Goal: Check status: Check status

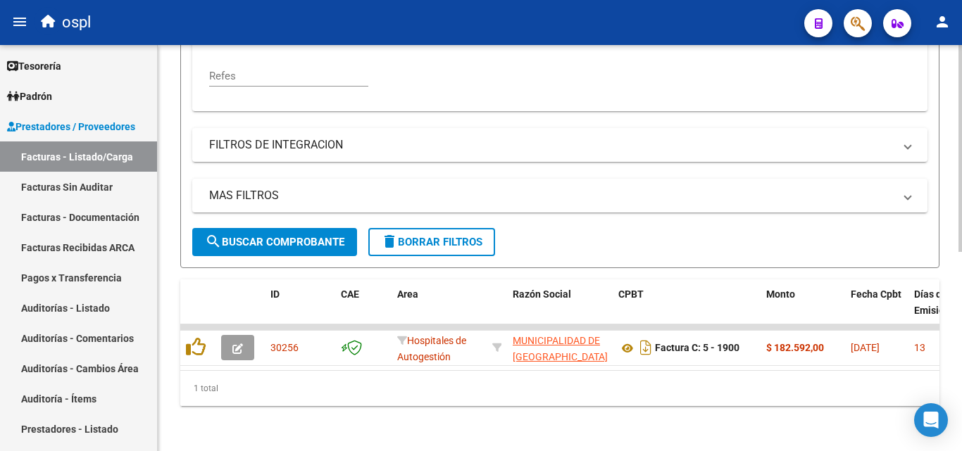
scroll to position [3, 0]
click at [96, 172] on link "Facturas Sin Auditar" at bounding box center [78, 187] width 157 height 30
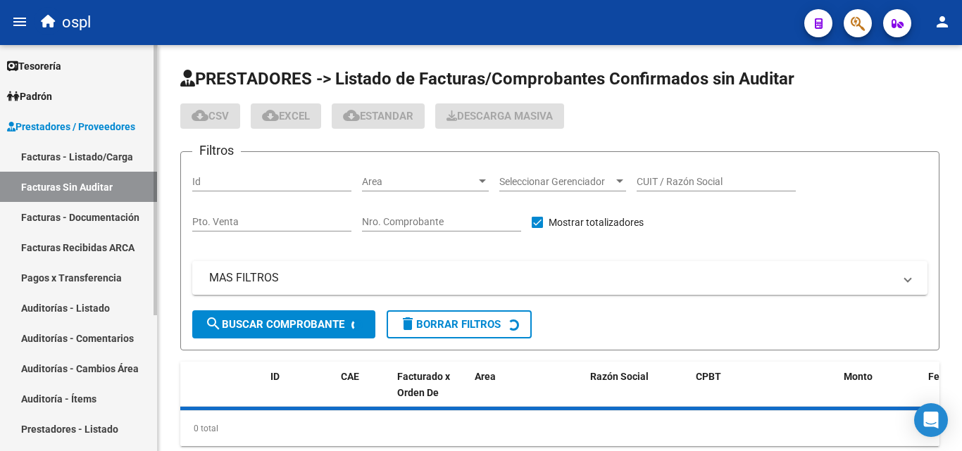
click at [94, 170] on link "Facturas - Listado/Carga" at bounding box center [78, 157] width 157 height 30
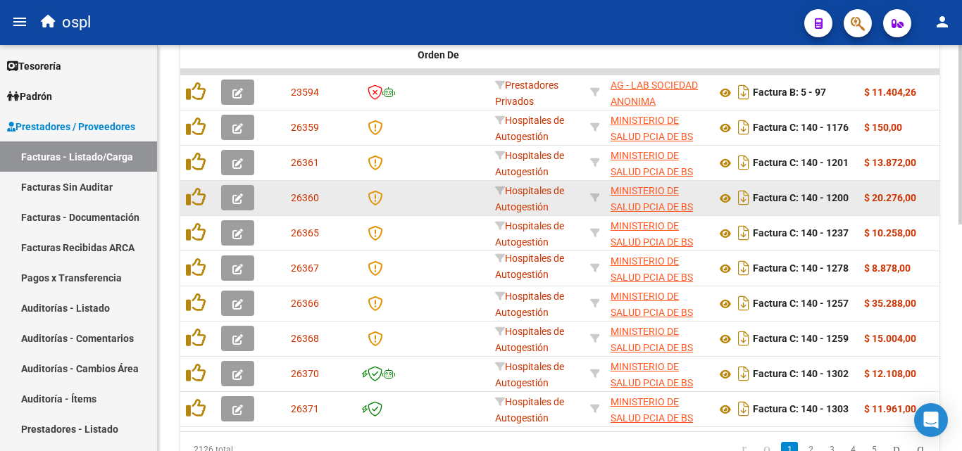
scroll to position [301, 0]
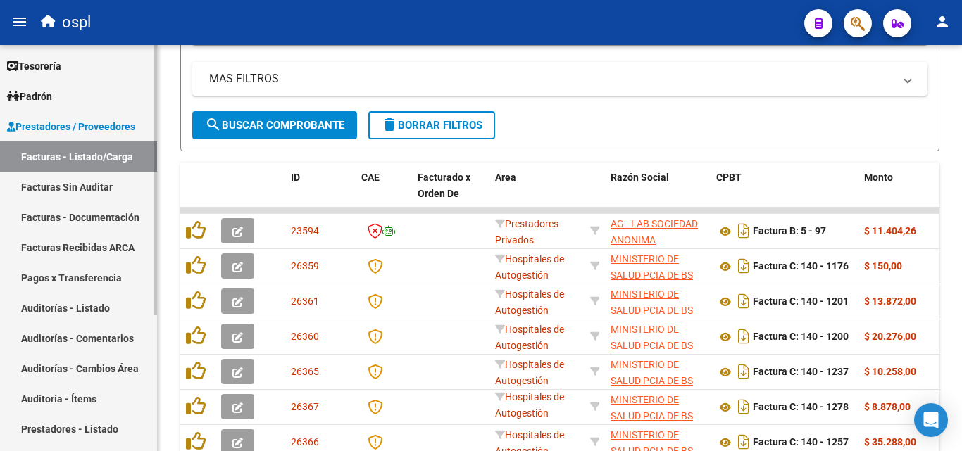
click at [76, 183] on link "Facturas Sin Auditar" at bounding box center [78, 187] width 157 height 30
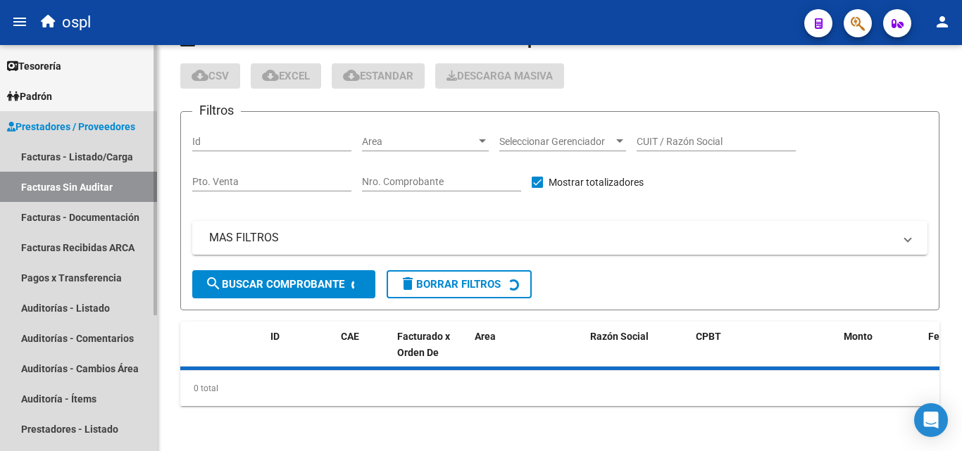
scroll to position [40, 0]
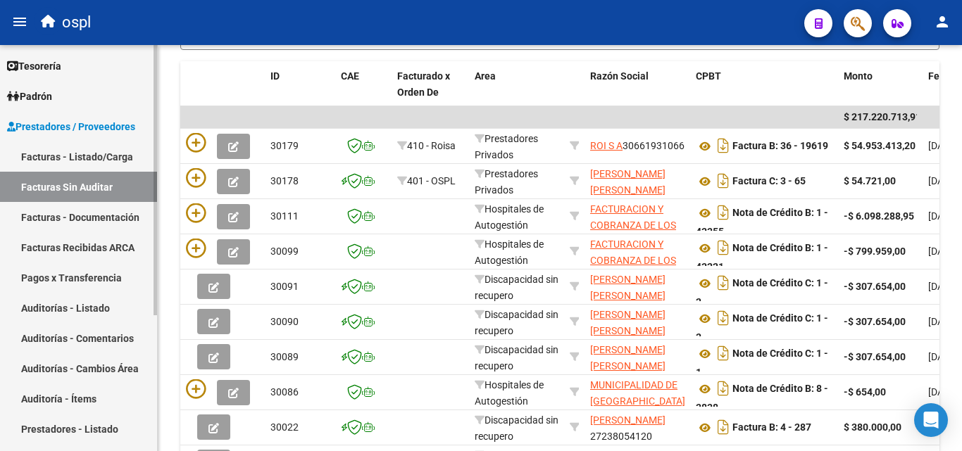
click at [101, 159] on link "Facturas - Listado/Carga" at bounding box center [78, 157] width 157 height 30
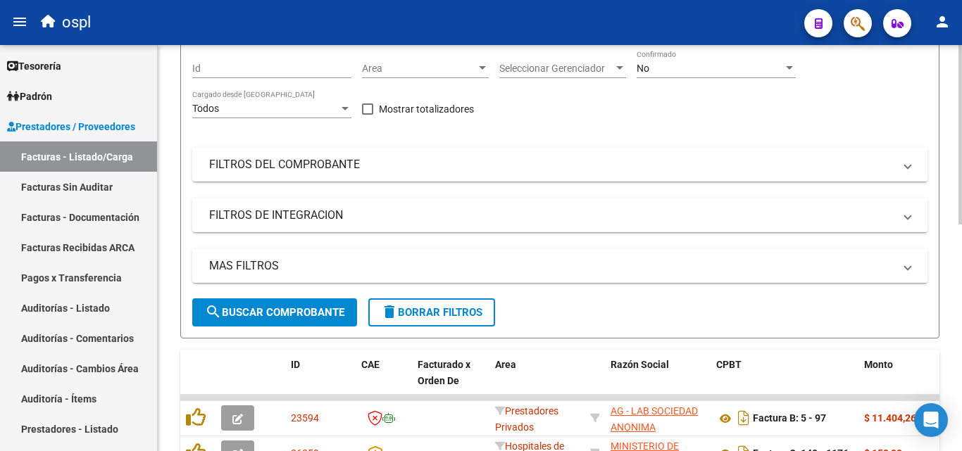
scroll to position [19, 0]
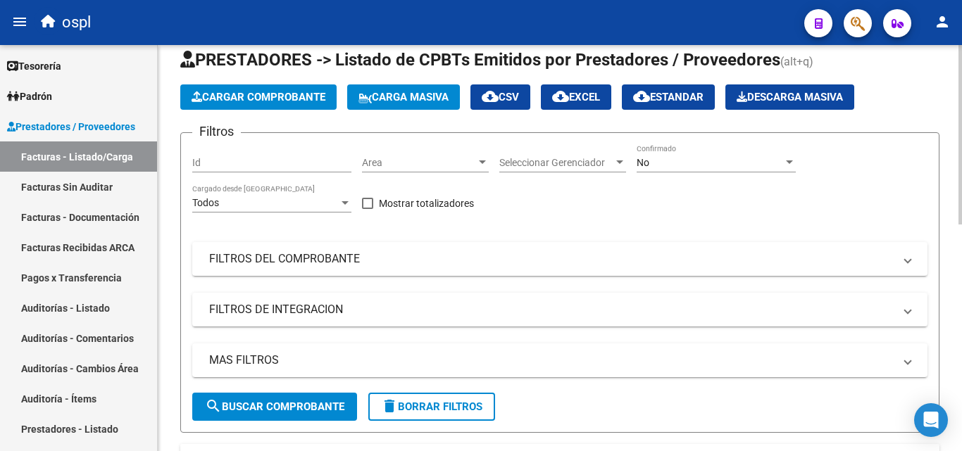
click at [441, 160] on span "Area" at bounding box center [419, 163] width 114 height 12
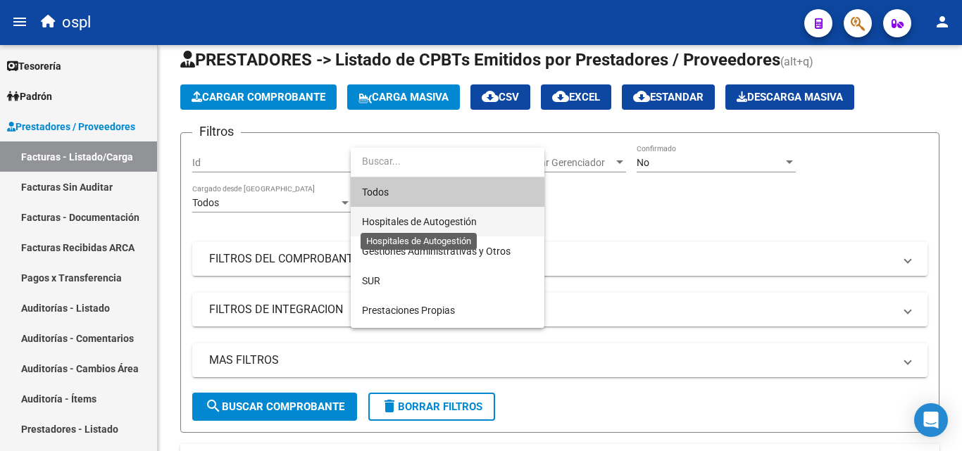
click at [407, 218] on span "Hospitales de Autogestión" at bounding box center [419, 221] width 115 height 11
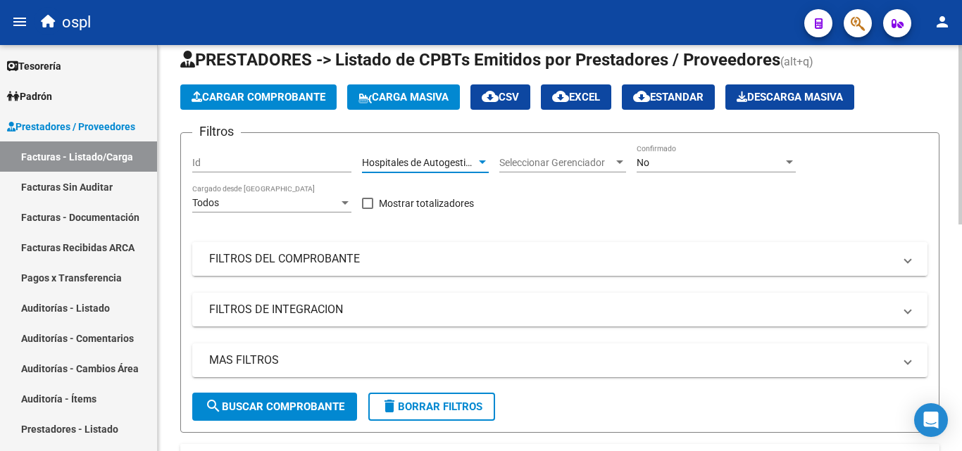
click at [279, 258] on mat-panel-title "FILTROS DEL COMPROBANTE" at bounding box center [551, 258] width 684 height 15
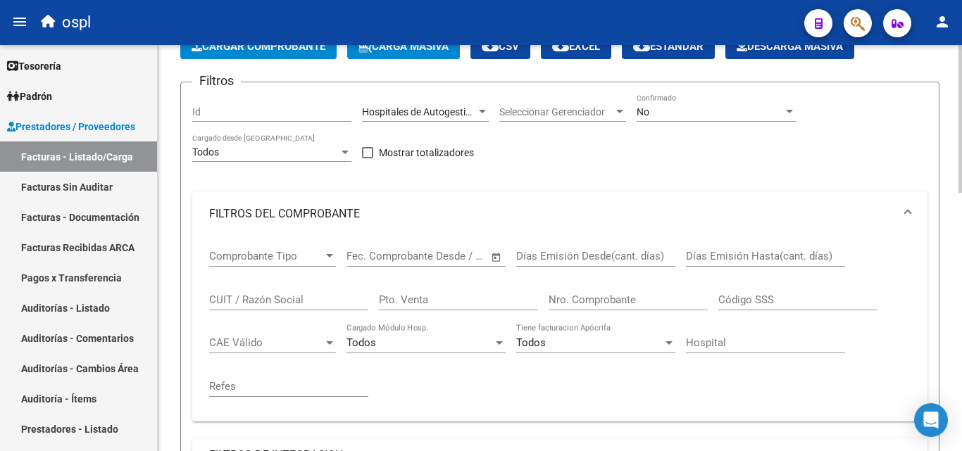
scroll to position [89, 0]
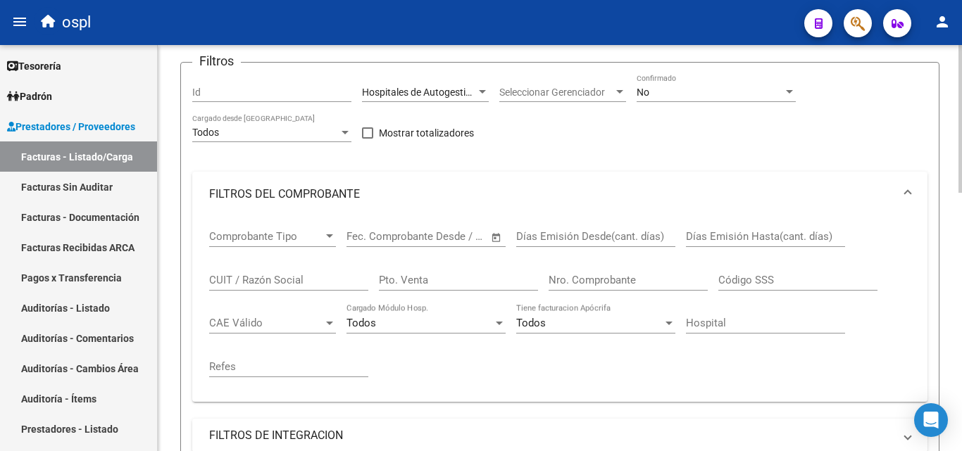
click at [496, 234] on span "Open calendar" at bounding box center [496, 237] width 34 height 34
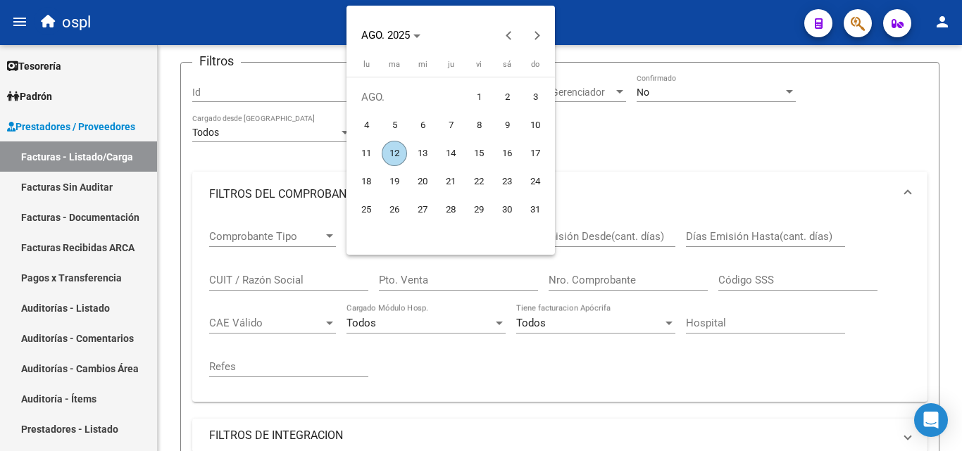
click at [481, 88] on span "1" at bounding box center [478, 96] width 25 height 25
type input "[DATE]"
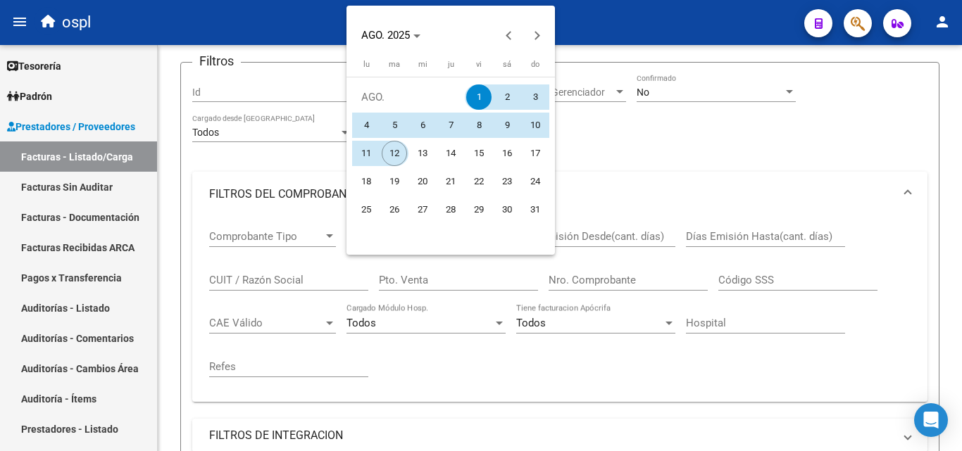
click at [396, 158] on span "12" at bounding box center [394, 153] width 25 height 25
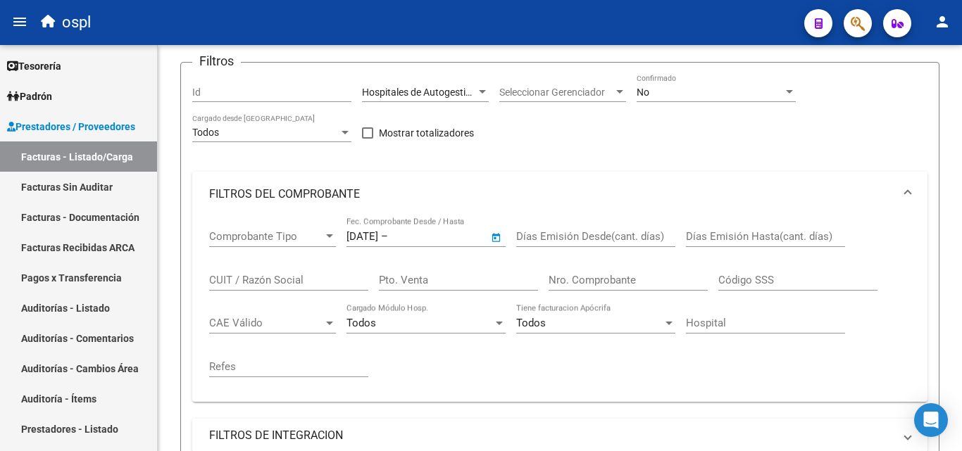
type input "[DATE]"
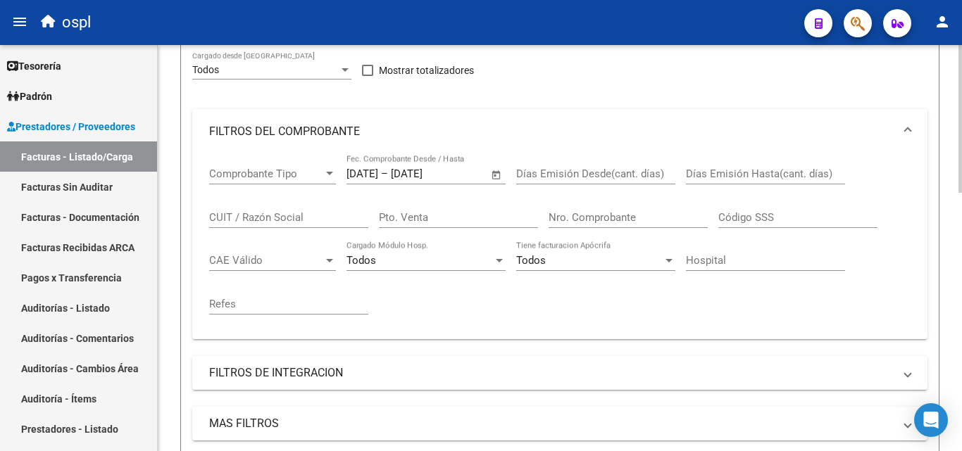
scroll to position [230, 0]
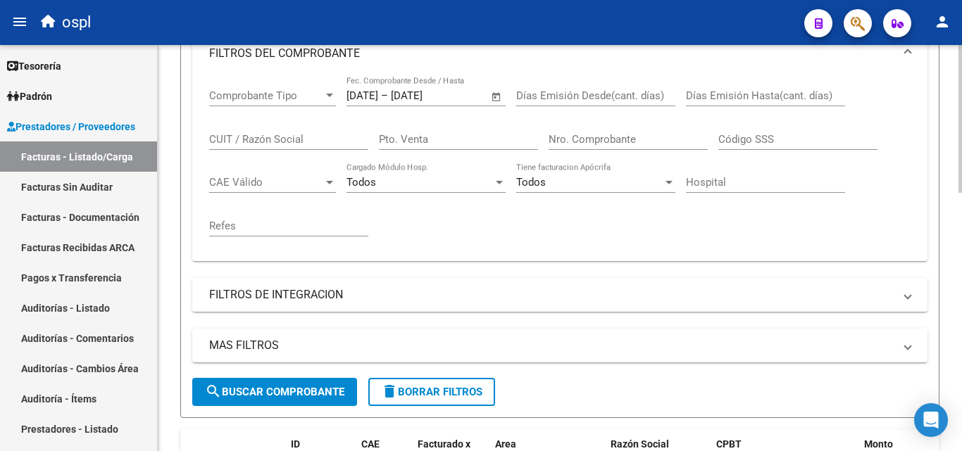
click at [290, 391] on span "search Buscar Comprobante" at bounding box center [274, 392] width 139 height 13
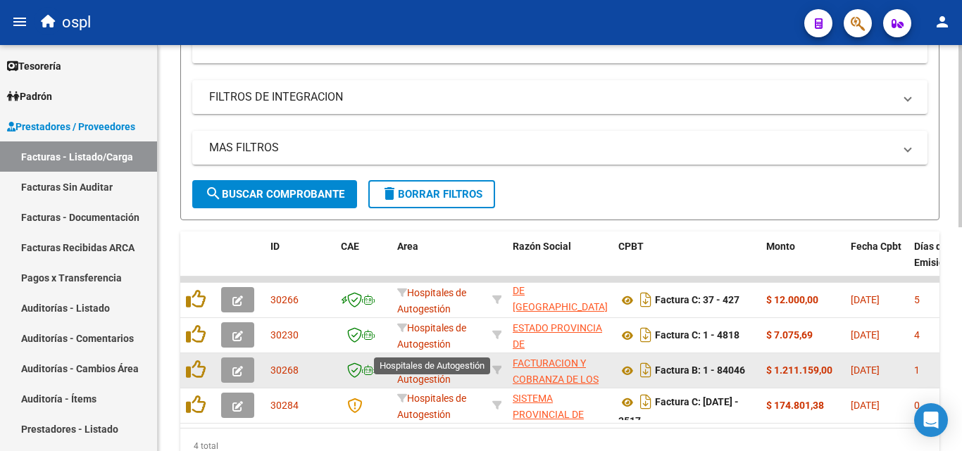
scroll to position [497, 0]
